Goal: Transaction & Acquisition: Purchase product/service

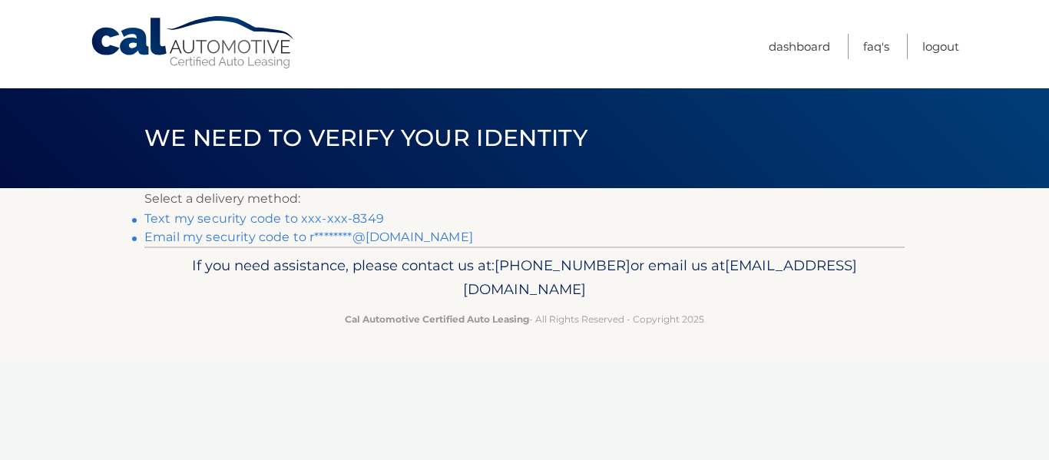
click at [346, 219] on link "Text my security code to xxx-xxx-8349" at bounding box center [264, 218] width 240 height 15
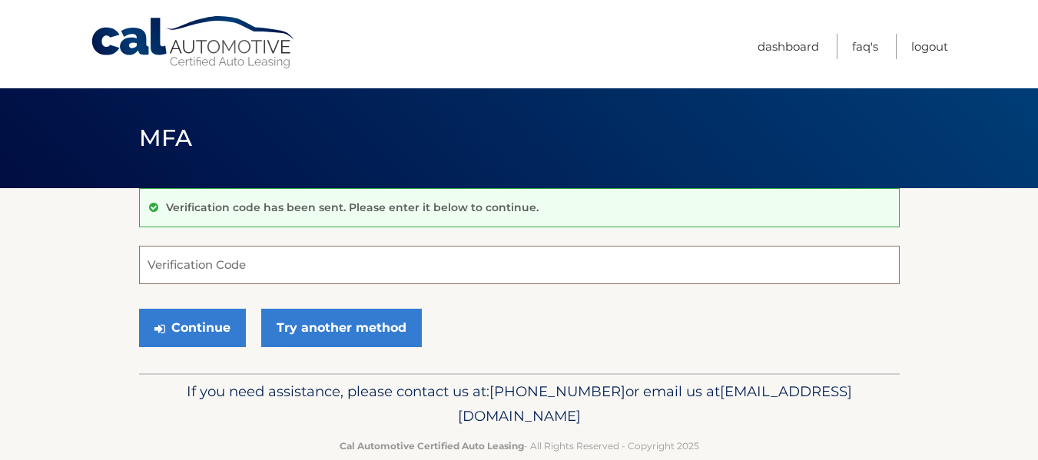
click at [367, 267] on input "Verification Code" at bounding box center [519, 265] width 760 height 38
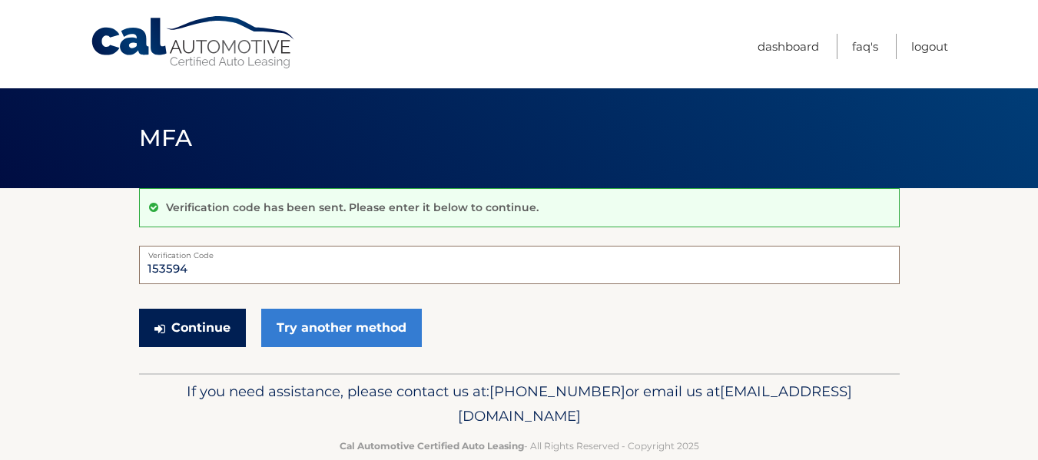
type input "153594"
click at [204, 324] on button "Continue" at bounding box center [192, 328] width 107 height 38
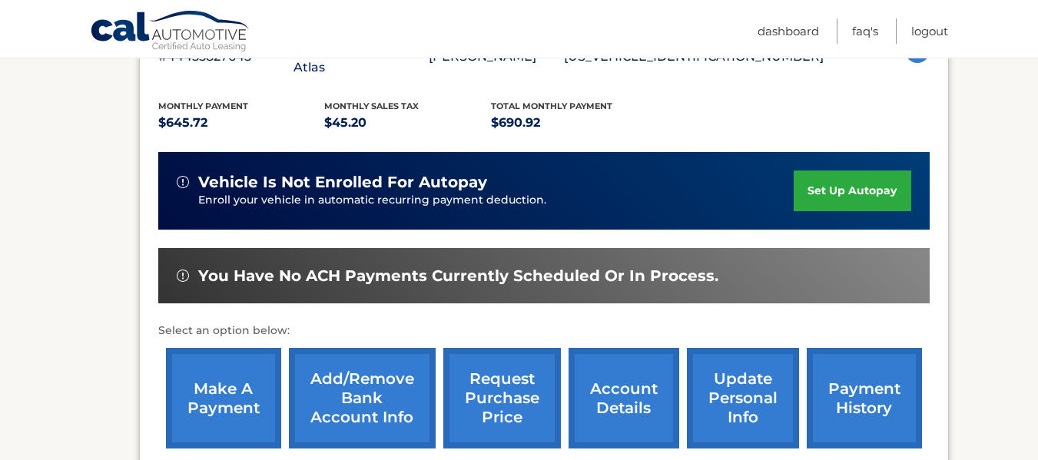
scroll to position [384, 0]
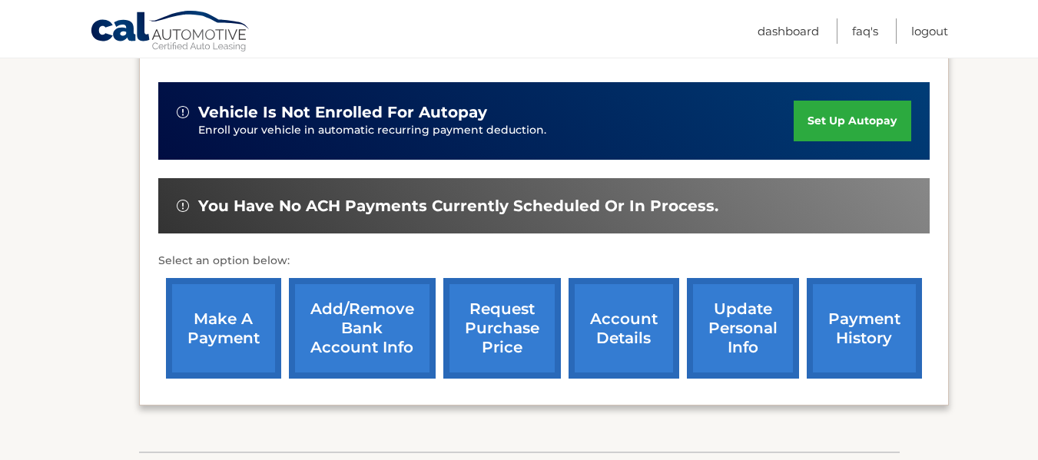
click at [210, 322] on link "make a payment" at bounding box center [223, 328] width 115 height 101
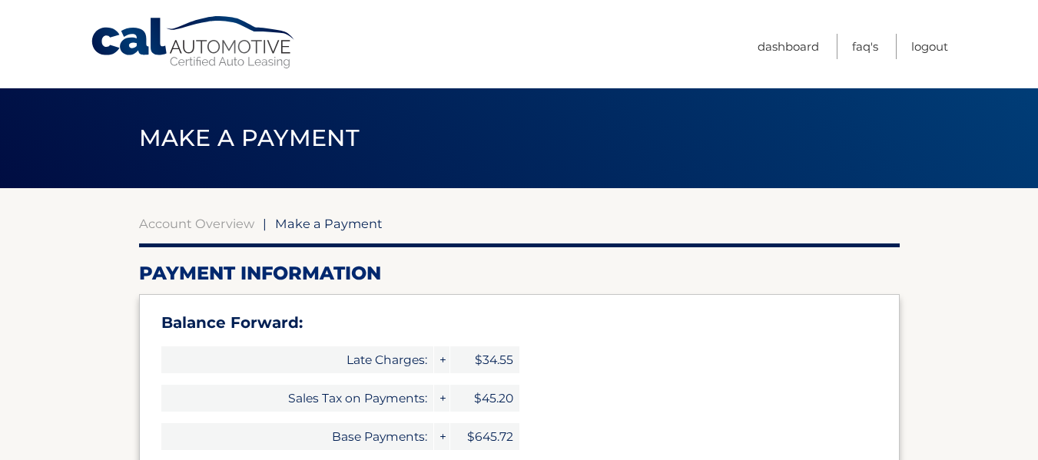
select select "ZGQwNTMxNjYtZmFiNi00NTllLWIyZmQtZThjNzgzZjEyODBk"
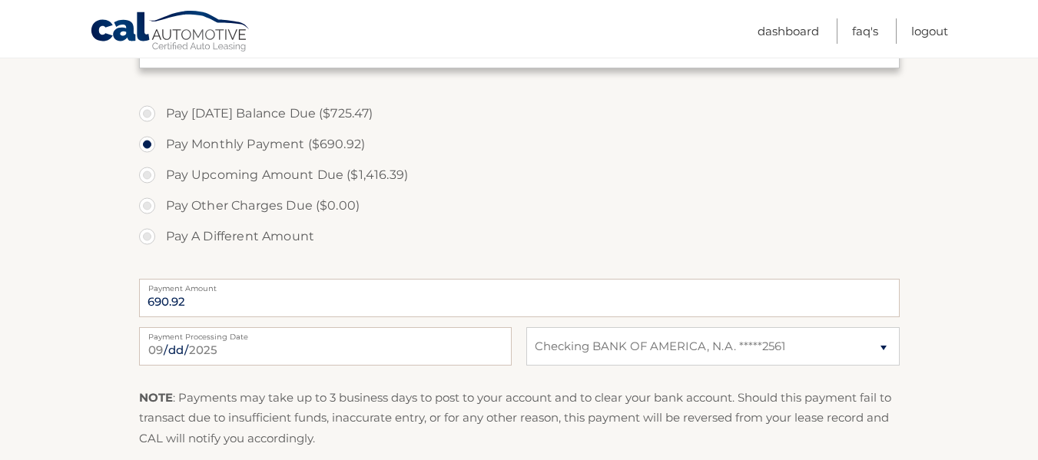
scroll to position [595, 0]
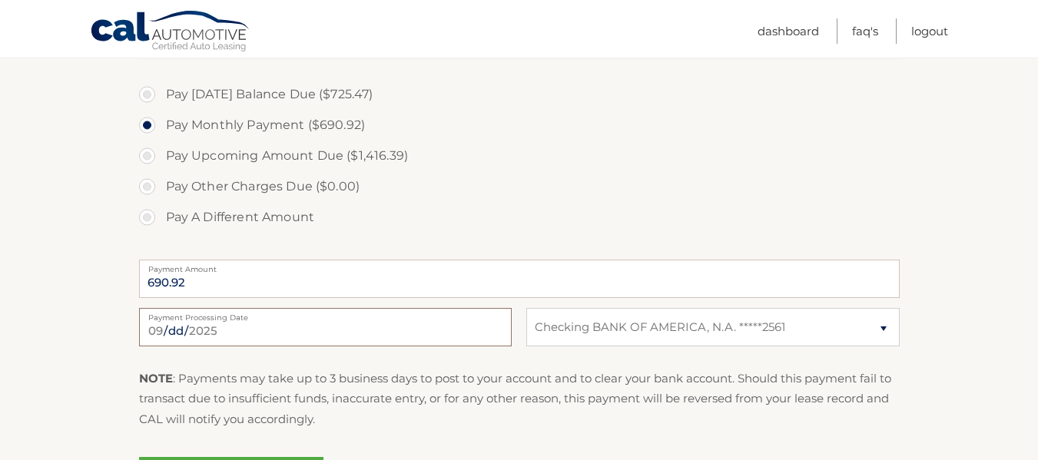
click at [331, 326] on input "2025-09-15" at bounding box center [325, 327] width 372 height 38
type input "2025-09-18"
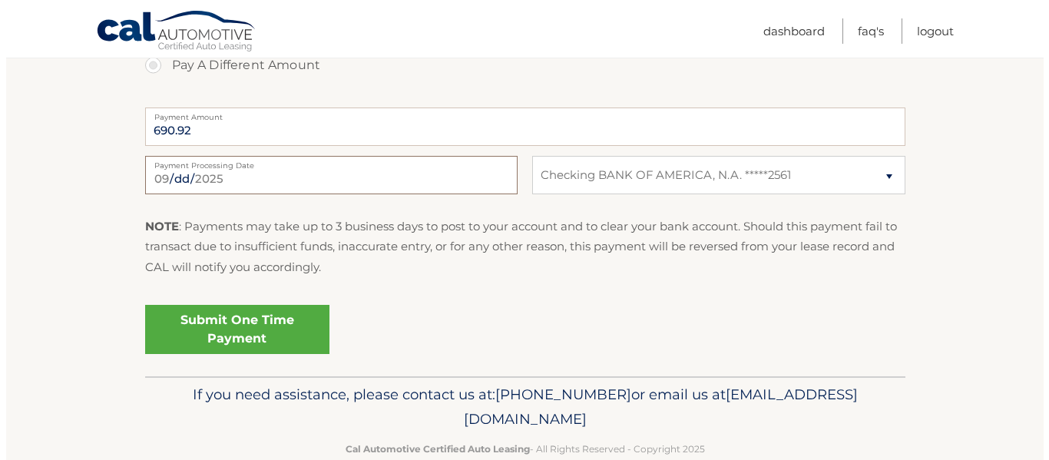
scroll to position [749, 0]
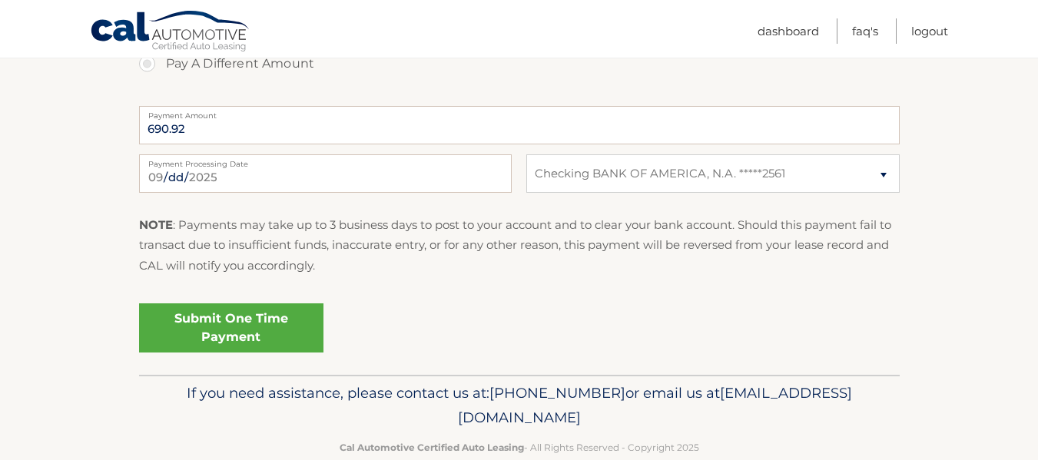
click at [264, 336] on link "Submit One Time Payment" at bounding box center [231, 327] width 184 height 49
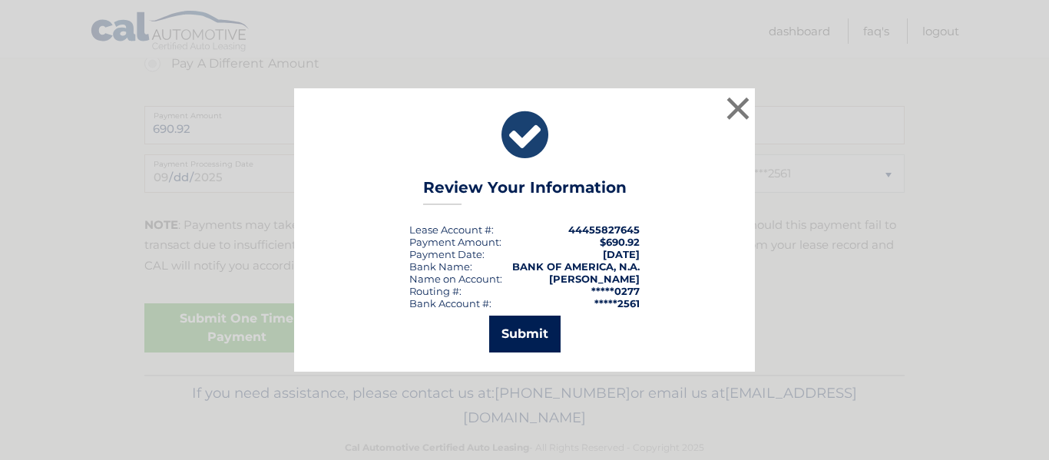
click at [515, 339] on button "Submit" at bounding box center [524, 334] width 71 height 37
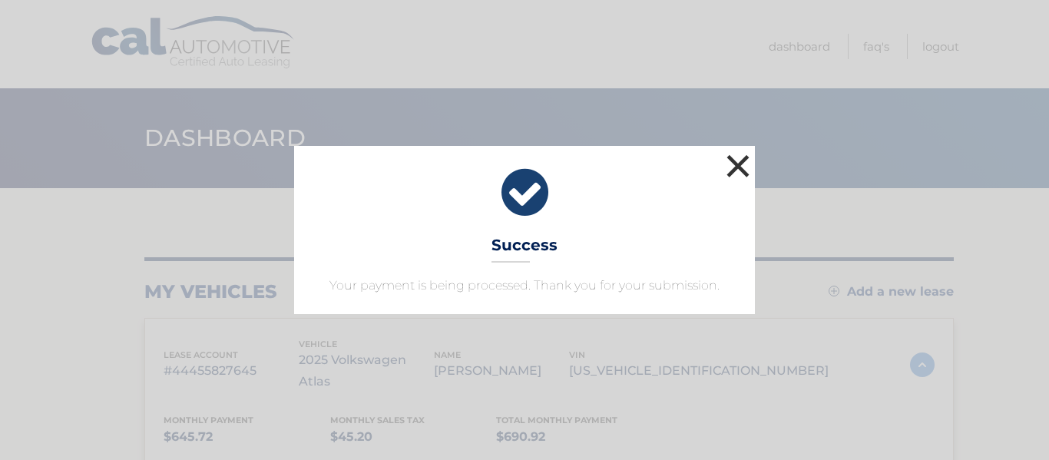
click at [736, 163] on button "×" at bounding box center [738, 166] width 31 height 31
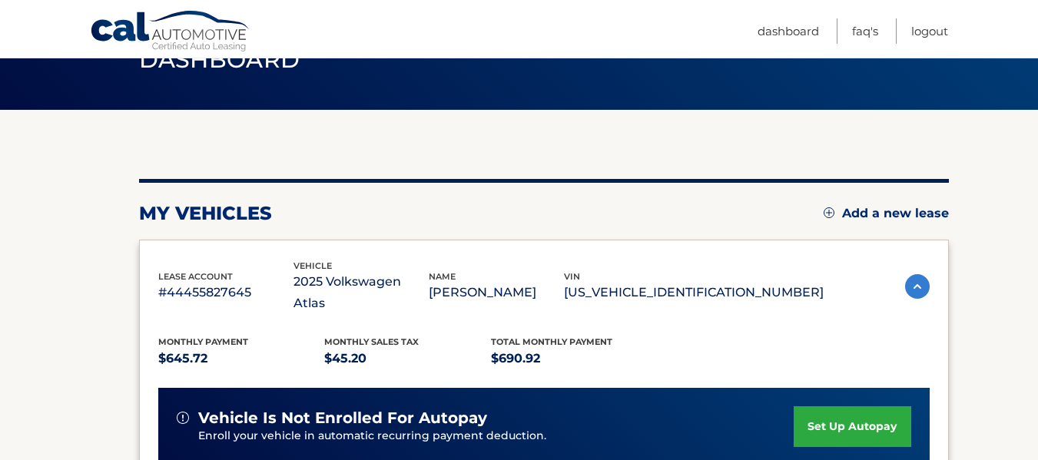
scroll to position [39, 0]
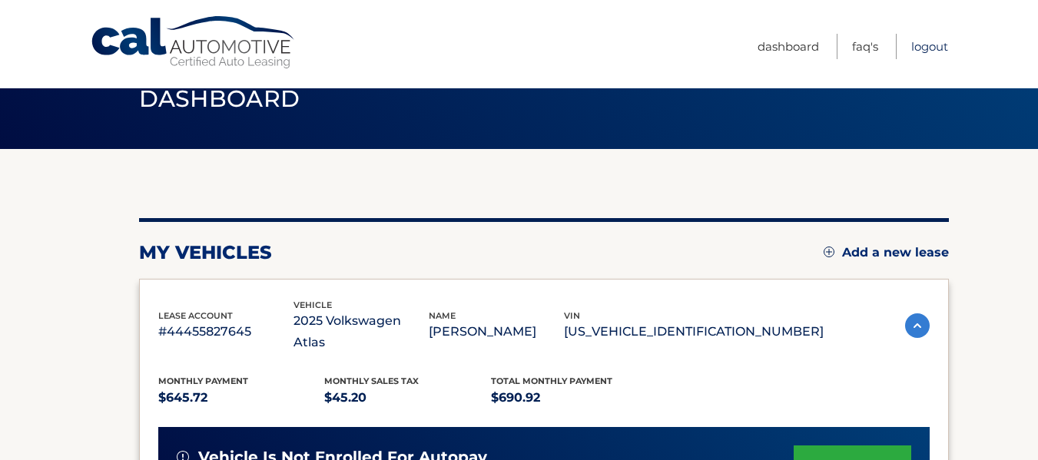
click at [936, 48] on link "Logout" at bounding box center [929, 46] width 37 height 25
